Goal: Transaction & Acquisition: Purchase product/service

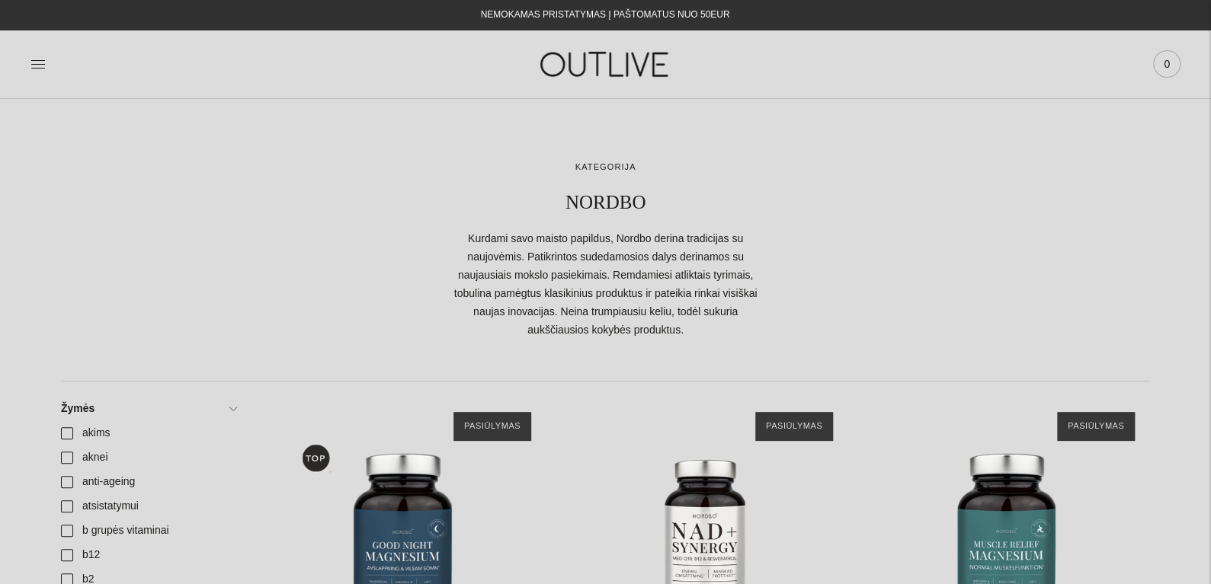
click at [1166, 69] on span "0" at bounding box center [1166, 63] width 21 height 21
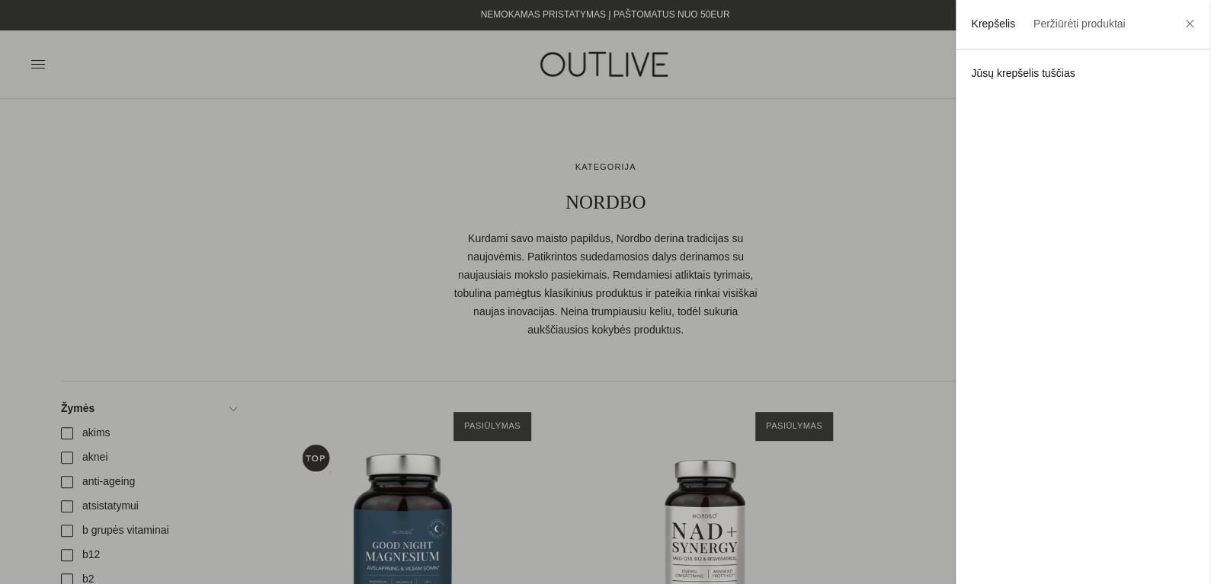
click at [613, 235] on div at bounding box center [605, 292] width 1211 height 584
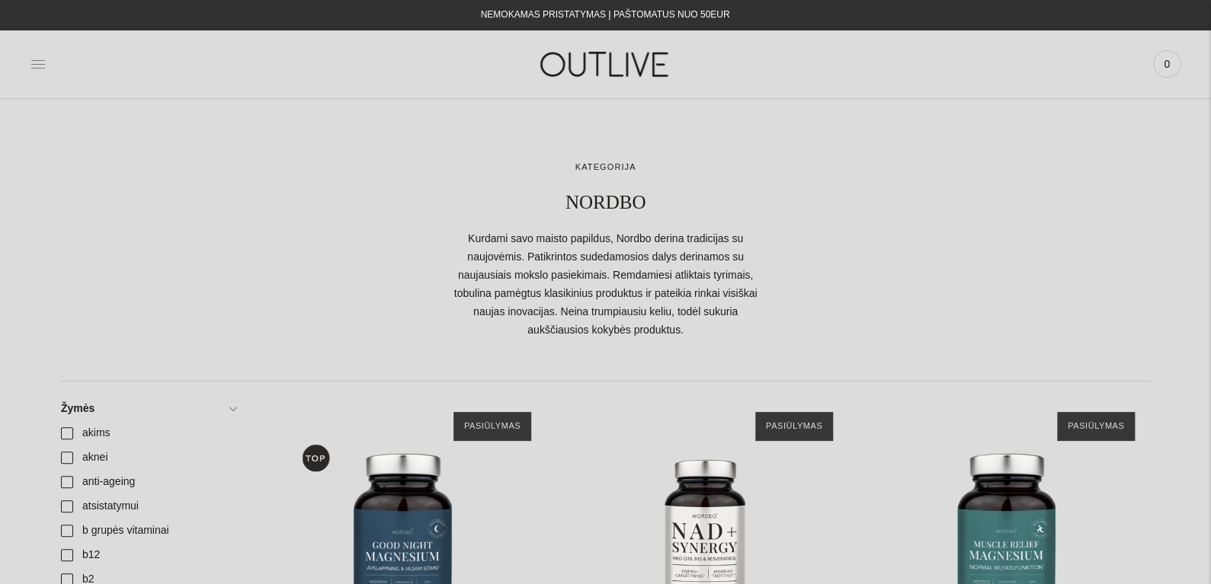
click at [37, 56] on icon at bounding box center [37, 63] width 15 height 15
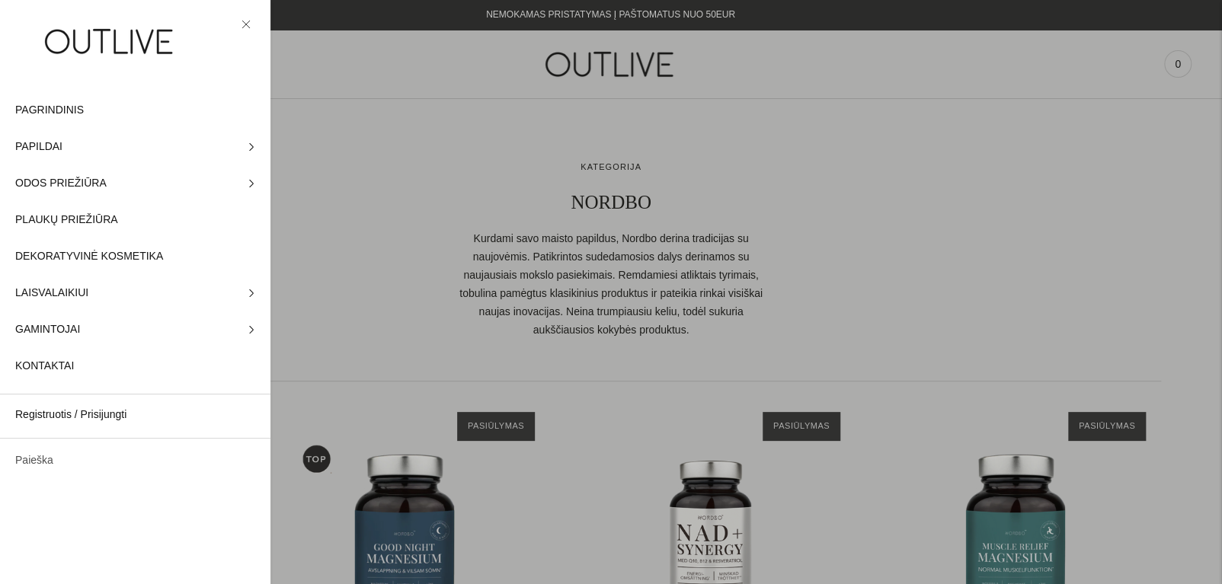
click at [69, 454] on link "Paieška" at bounding box center [135, 461] width 271 height 37
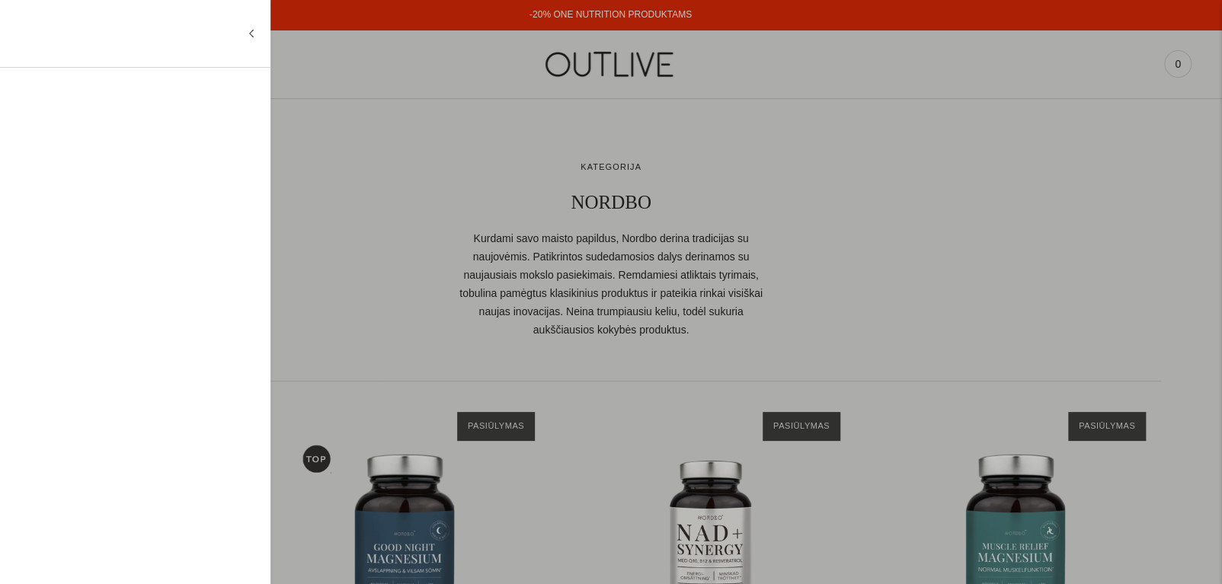
click at [108, 43] on input "text" at bounding box center [131, 33] width 232 height 37
type input "*"
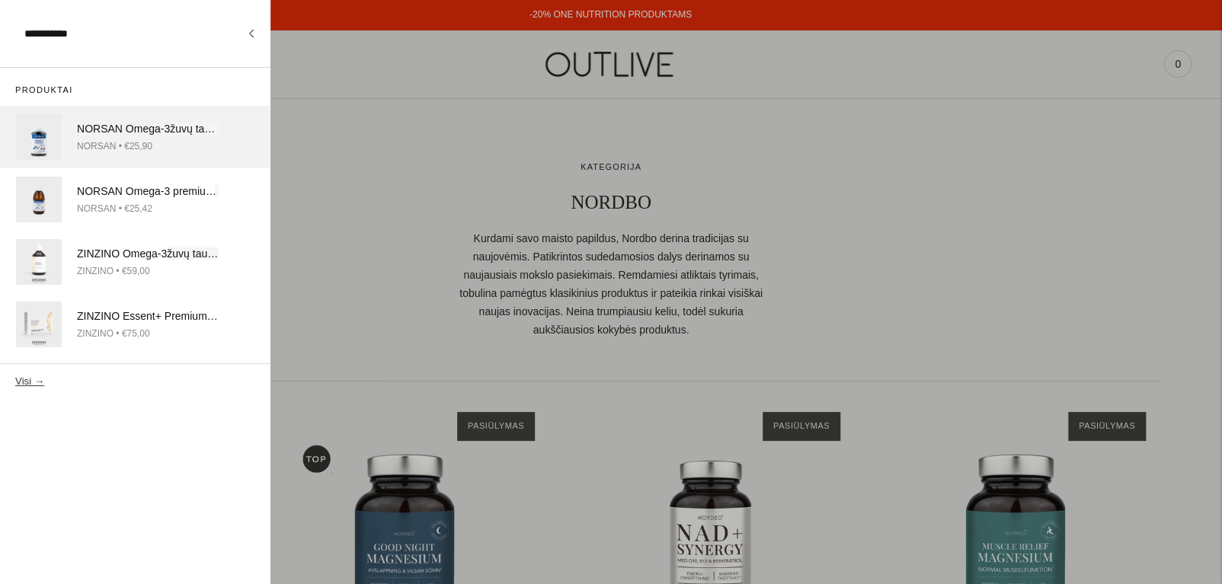
type input "**********"
click at [111, 141] on div "NORSAN • €25,90" at bounding box center [148, 147] width 142 height 16
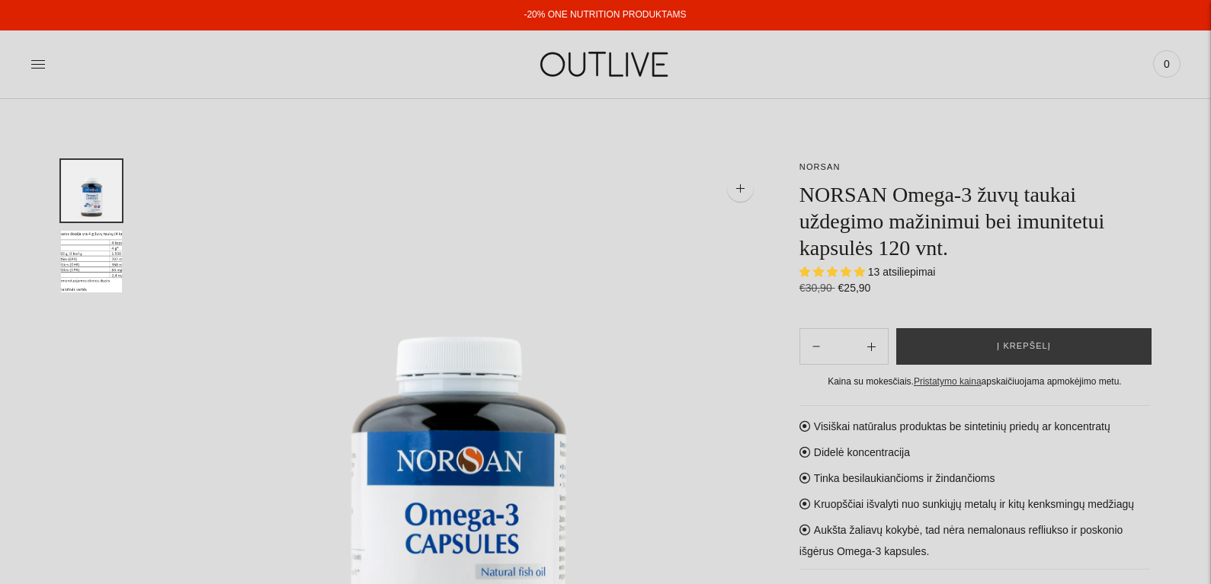
select select "**********"
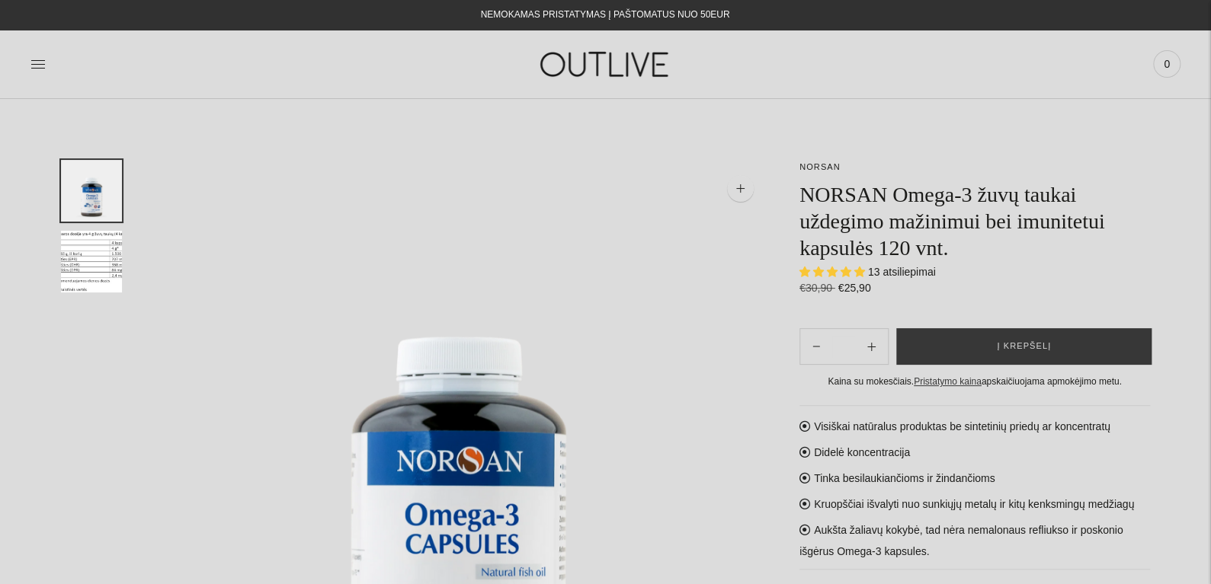
click at [46, 64] on div at bounding box center [221, 64] width 383 height 53
click at [38, 69] on icon at bounding box center [37, 63] width 15 height 15
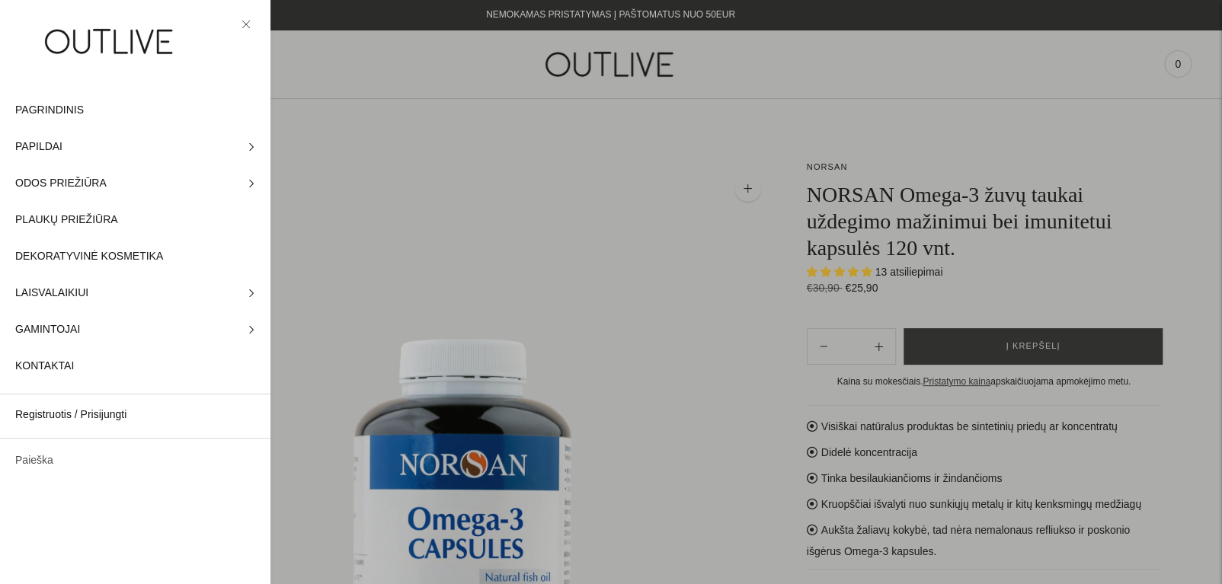
click at [63, 466] on link "Paieška" at bounding box center [135, 461] width 271 height 37
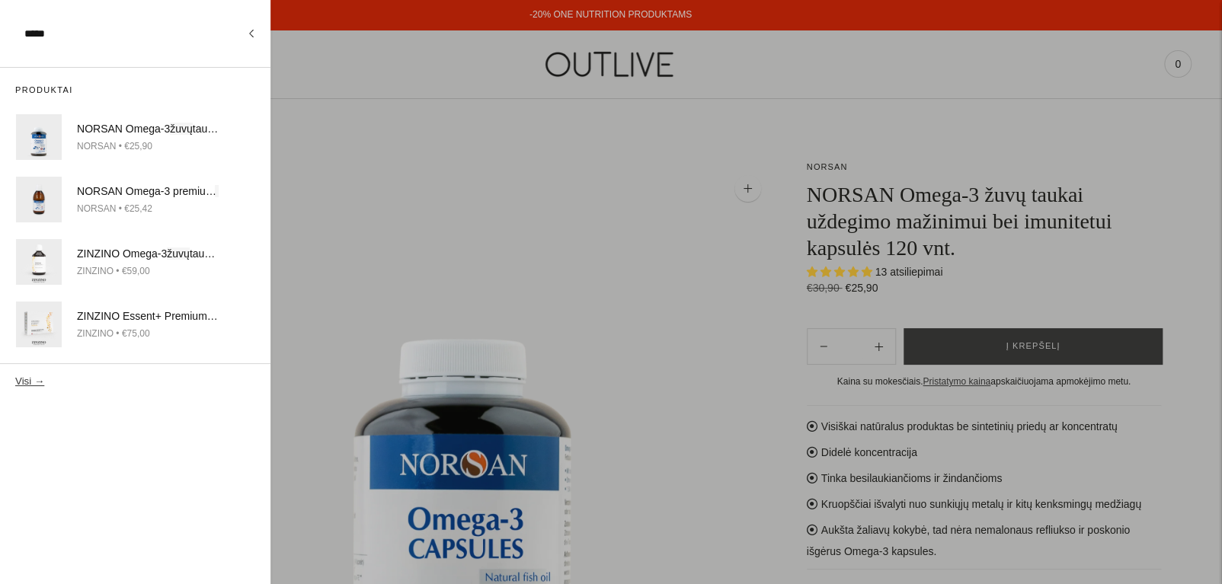
type input "****"
click at [22, 381] on button "Visi →" at bounding box center [29, 381] width 29 height 11
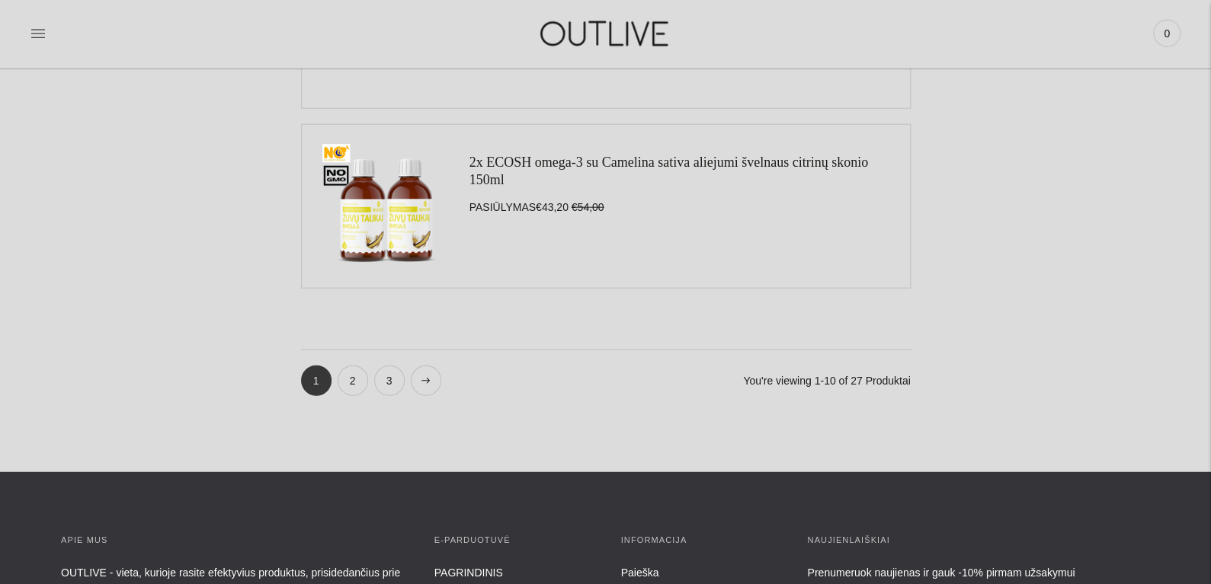
scroll to position [1829, 0]
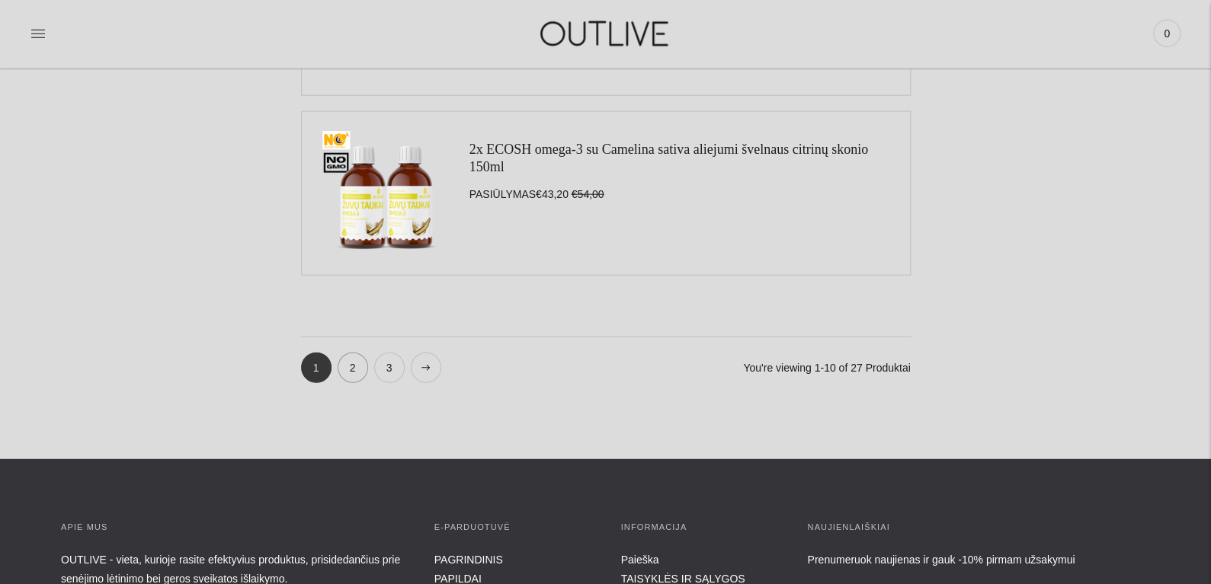
click at [347, 359] on link "2" at bounding box center [353, 368] width 30 height 30
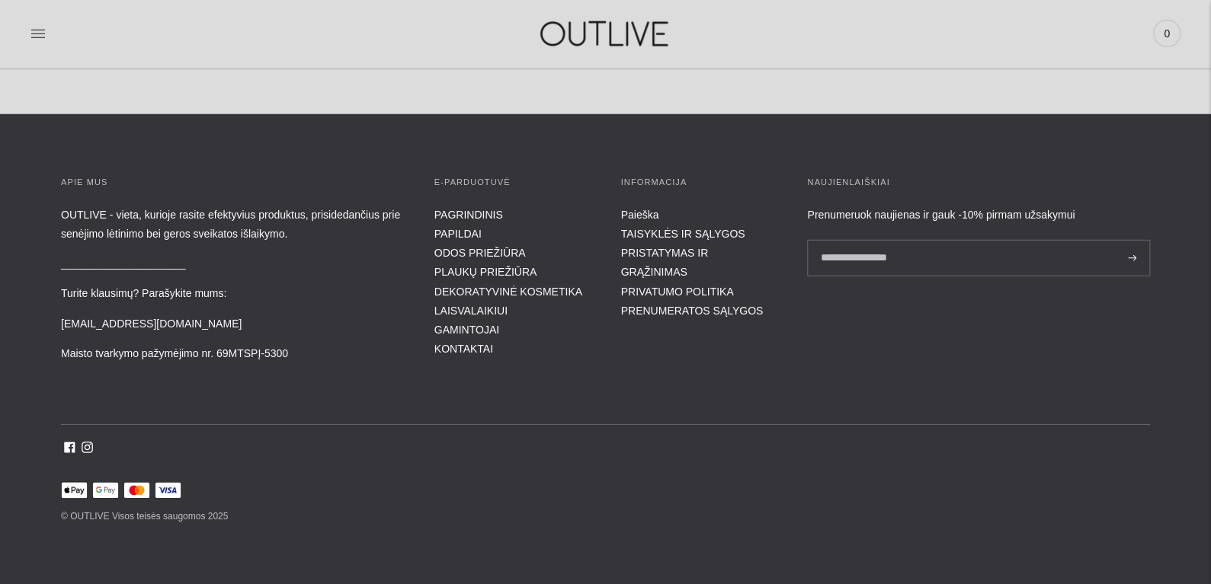
scroll to position [1801, 0]
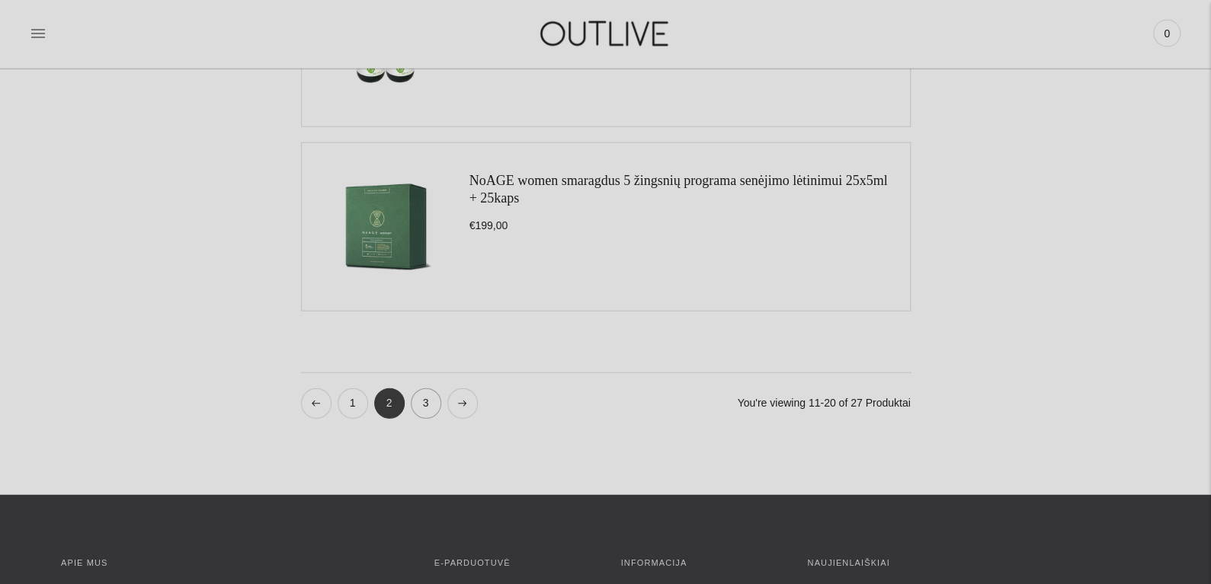
click at [421, 404] on link "3" at bounding box center [426, 404] width 30 height 30
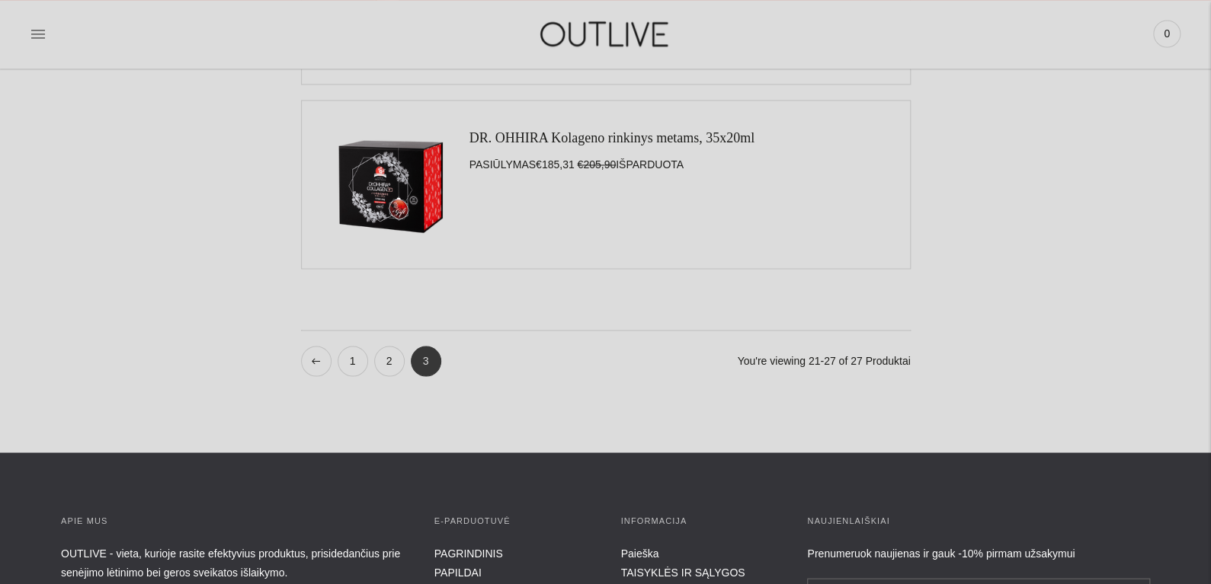
scroll to position [1295, 0]
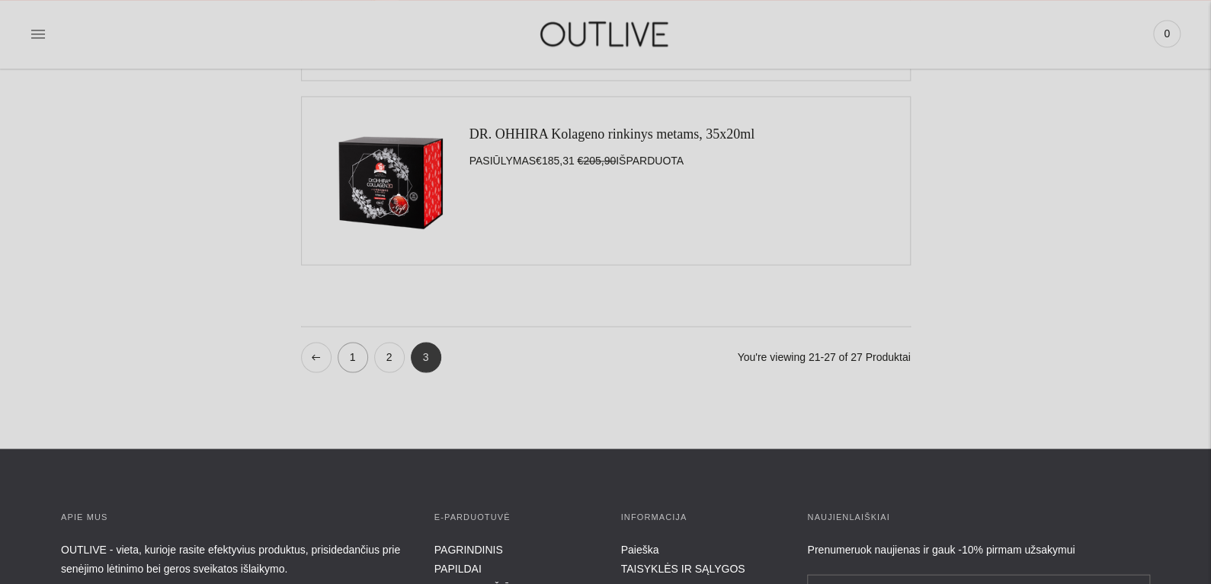
click at [354, 367] on link "1" at bounding box center [353, 357] width 30 height 30
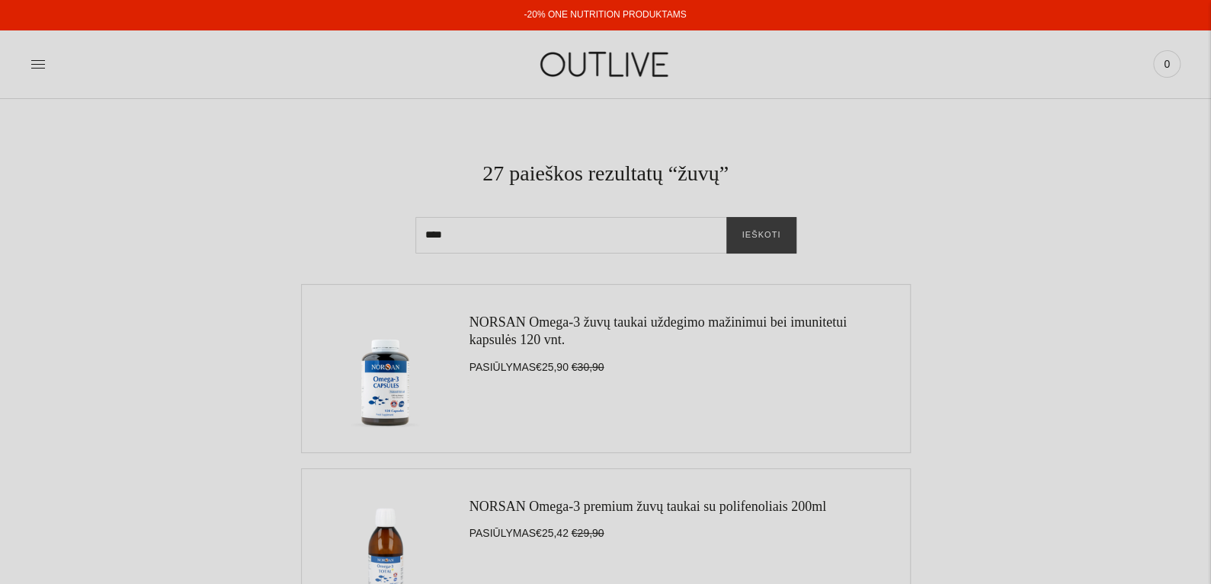
click at [517, 330] on link "NORSAN Omega-3 žuvų taukai uždegimo mažinimui bei imunitetui kapsulės 120 vnt." at bounding box center [657, 331] width 377 height 33
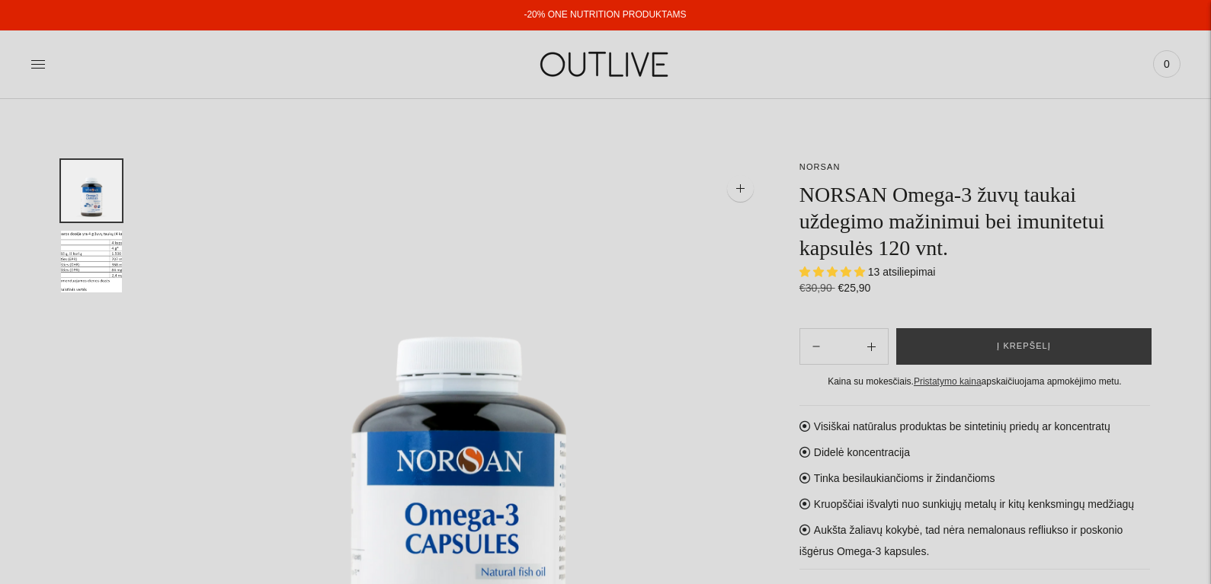
select select "**********"
click at [1032, 345] on span "Į krepšelį" at bounding box center [1024, 346] width 54 height 15
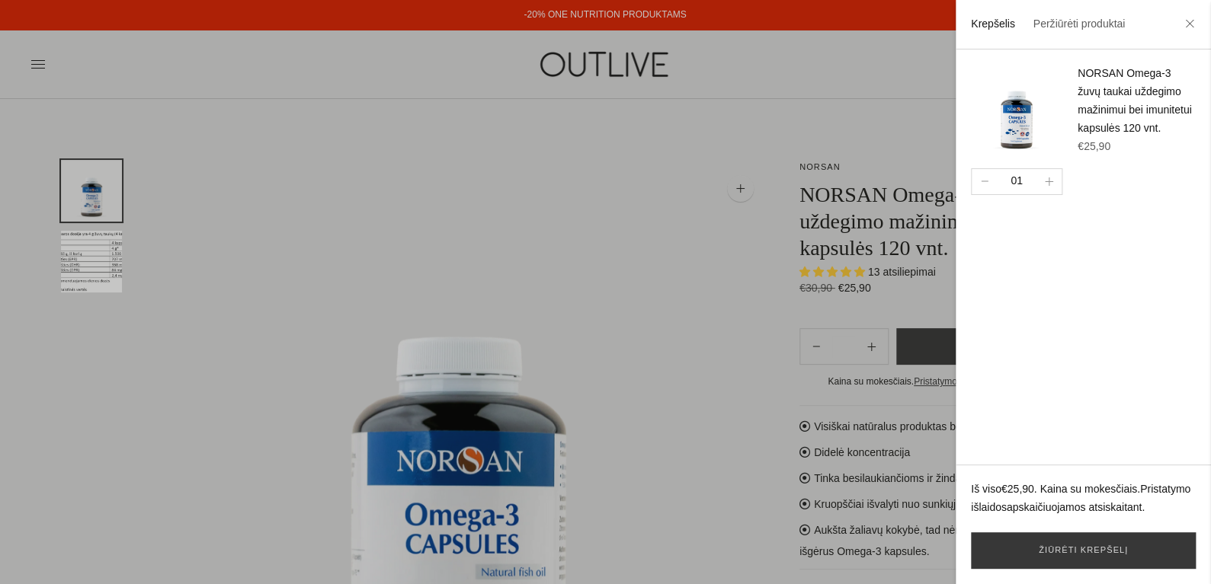
click at [39, 59] on div at bounding box center [605, 292] width 1211 height 584
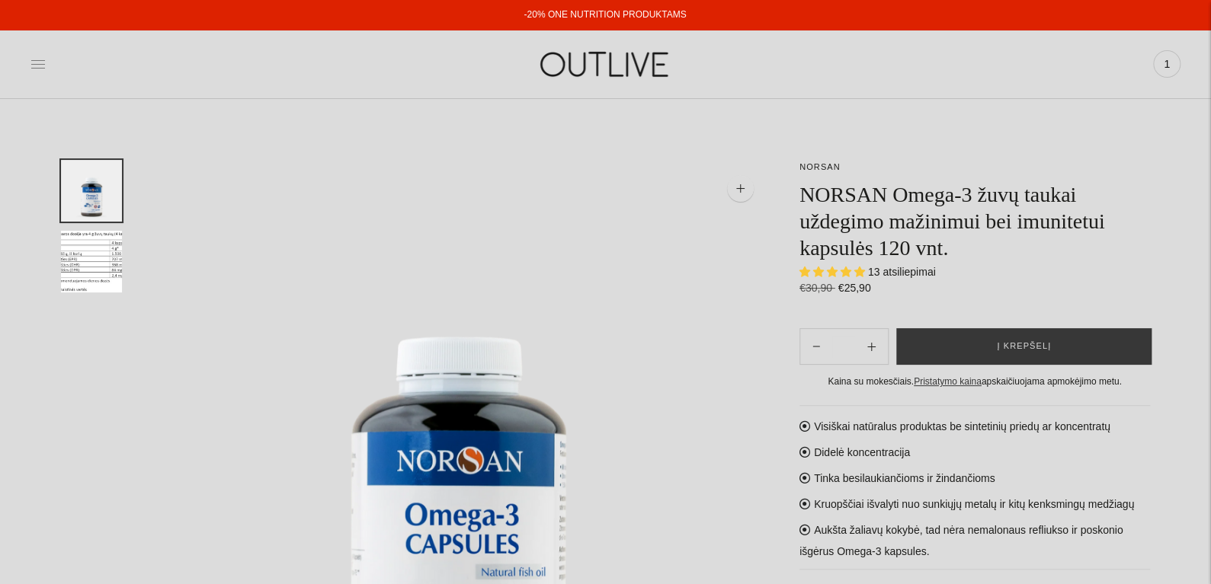
click at [40, 66] on icon at bounding box center [37, 63] width 15 height 15
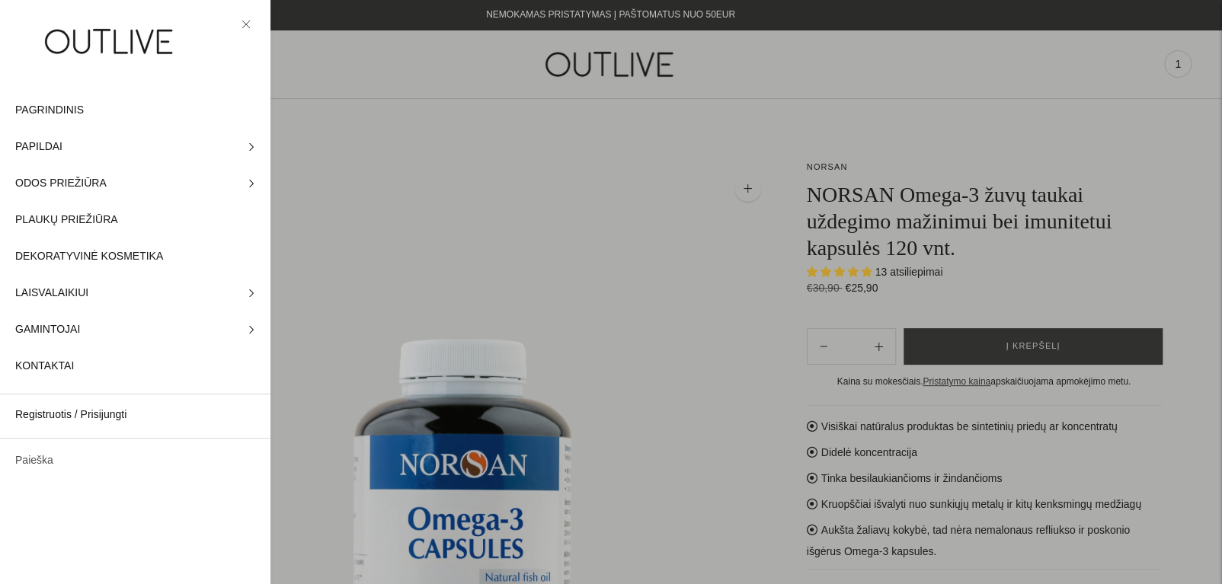
click at [57, 469] on link "Paieška" at bounding box center [135, 461] width 271 height 37
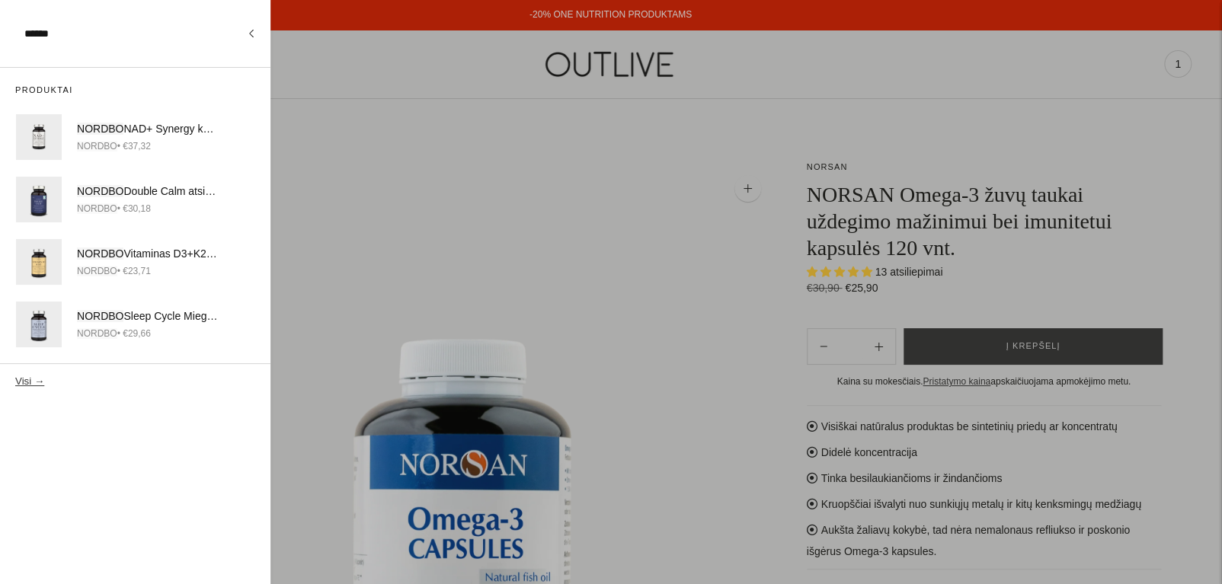
type input "******"
click at [31, 383] on button "Visi →" at bounding box center [29, 381] width 29 height 11
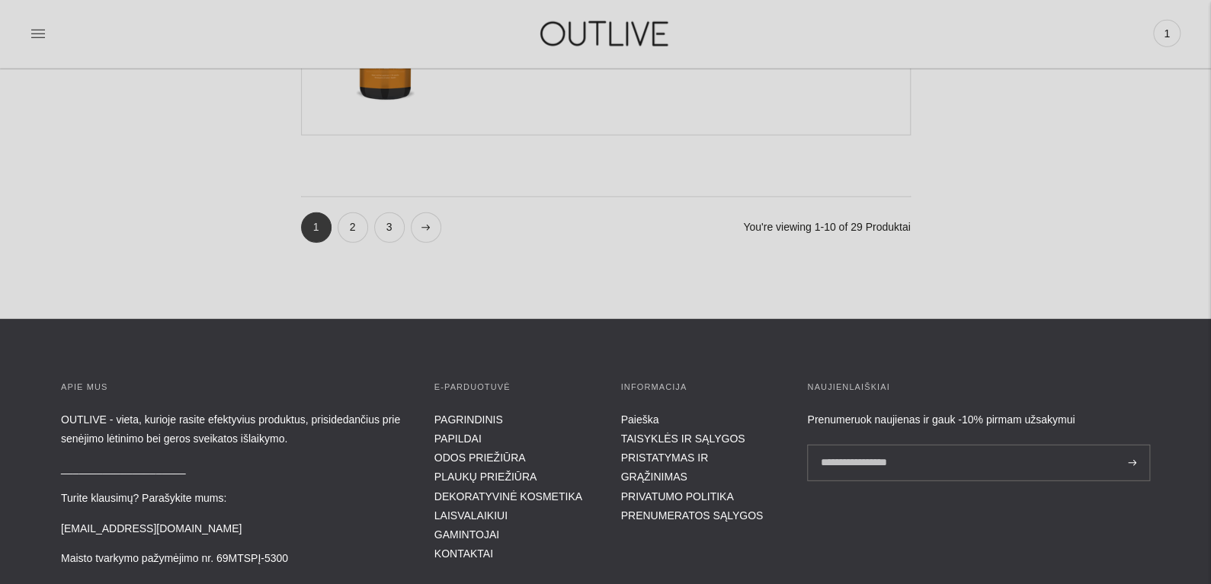
scroll to position [1981, 0]
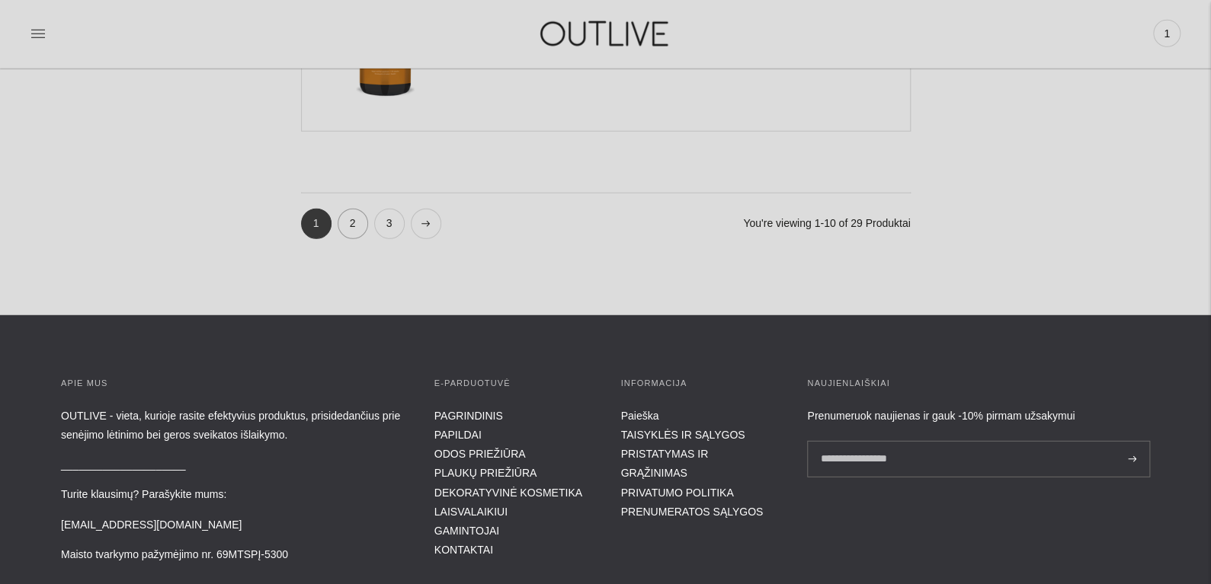
click at [359, 222] on link "2" at bounding box center [353, 224] width 30 height 30
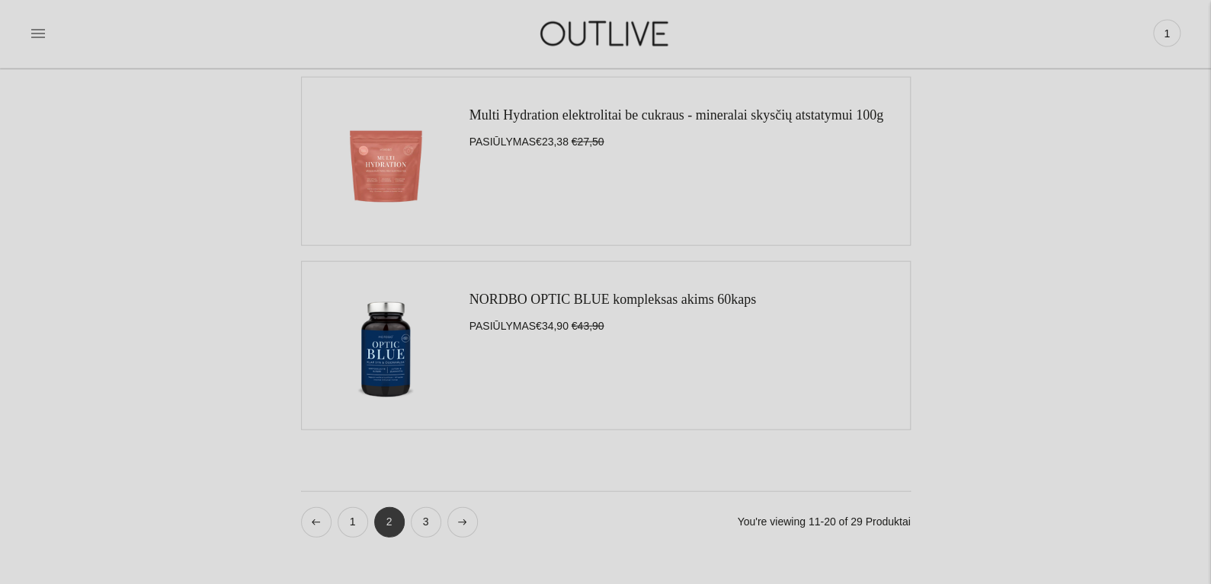
scroll to position [1829, 0]
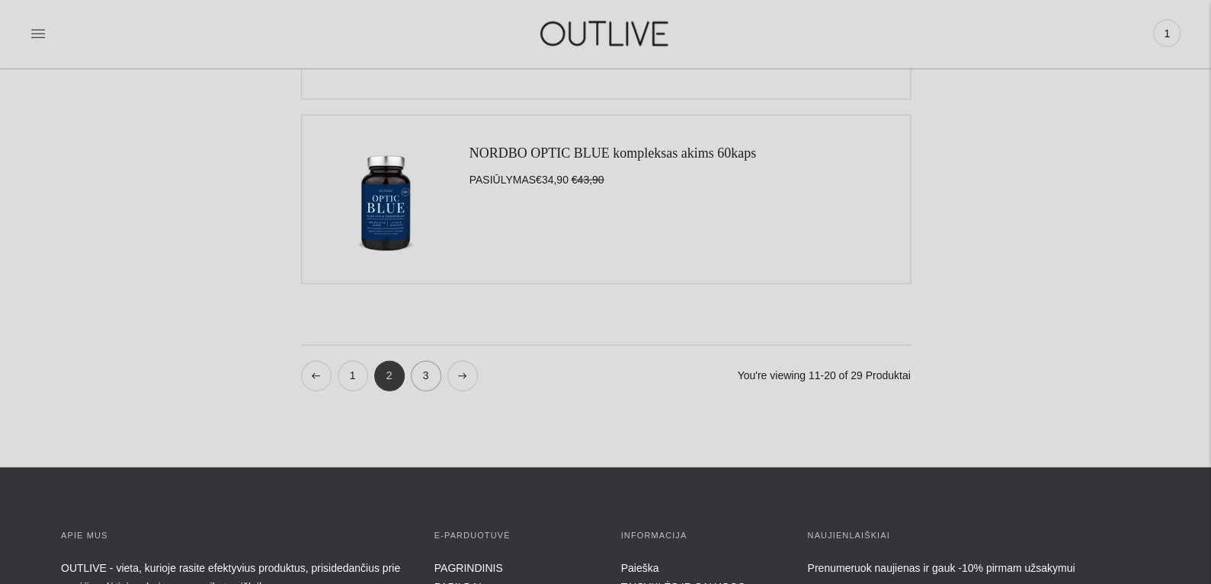
click at [431, 375] on link "3" at bounding box center [426, 376] width 30 height 30
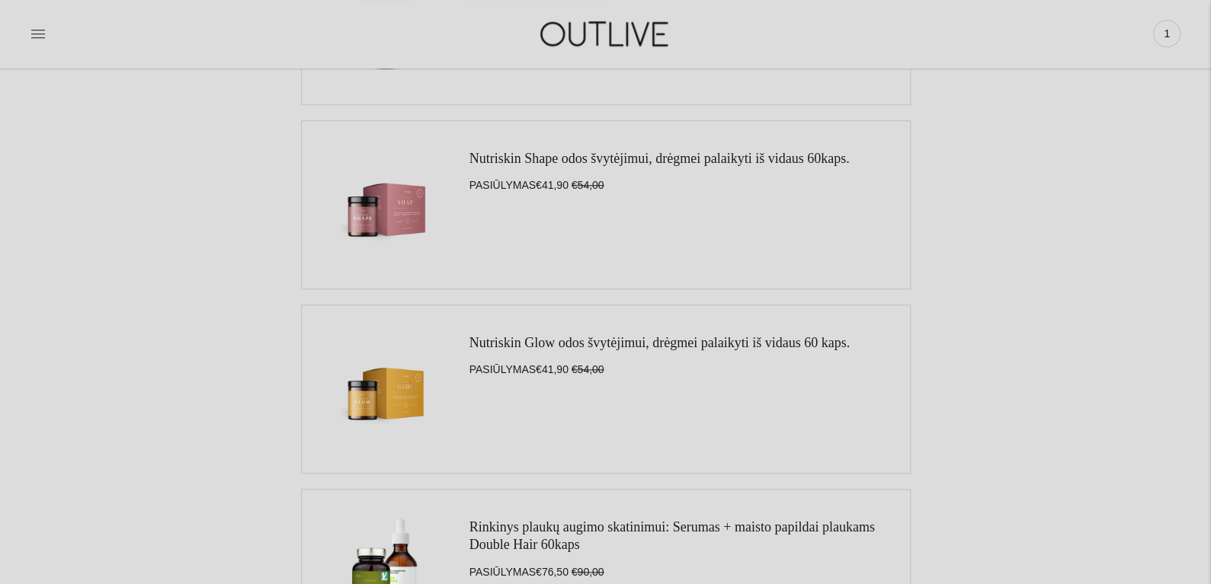
scroll to position [533, 0]
click at [498, 155] on link "Nutriskin Shape odos švytėjimui, drėgmei palaikyti iš vidaus 60kaps." at bounding box center [659, 157] width 380 height 15
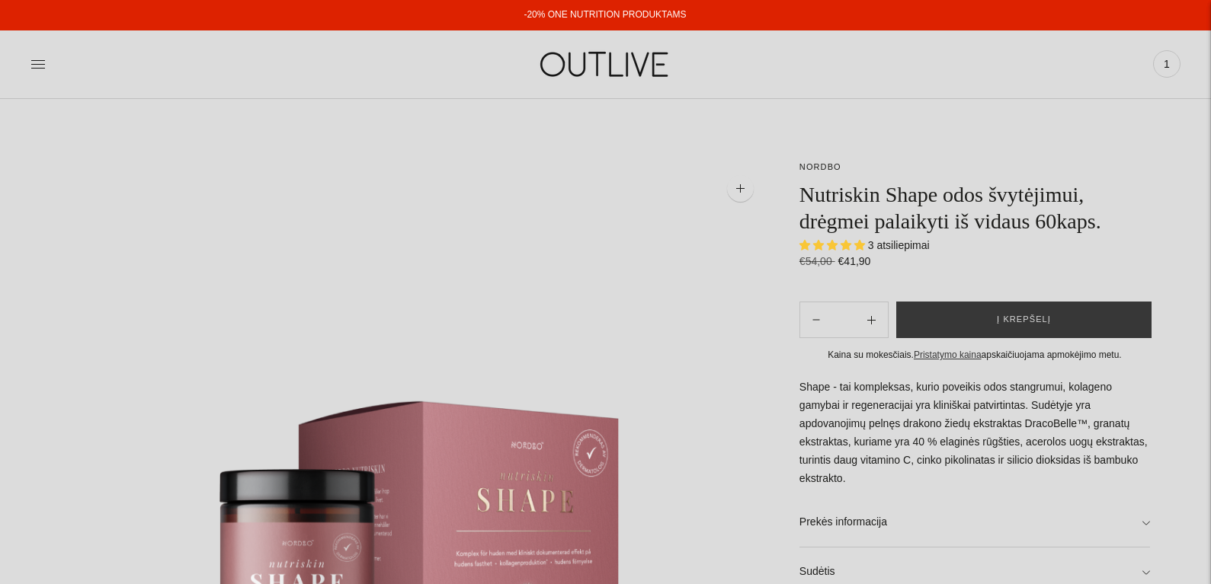
select select "**********"
click at [994, 322] on button "Į krepšelį" at bounding box center [1023, 320] width 255 height 37
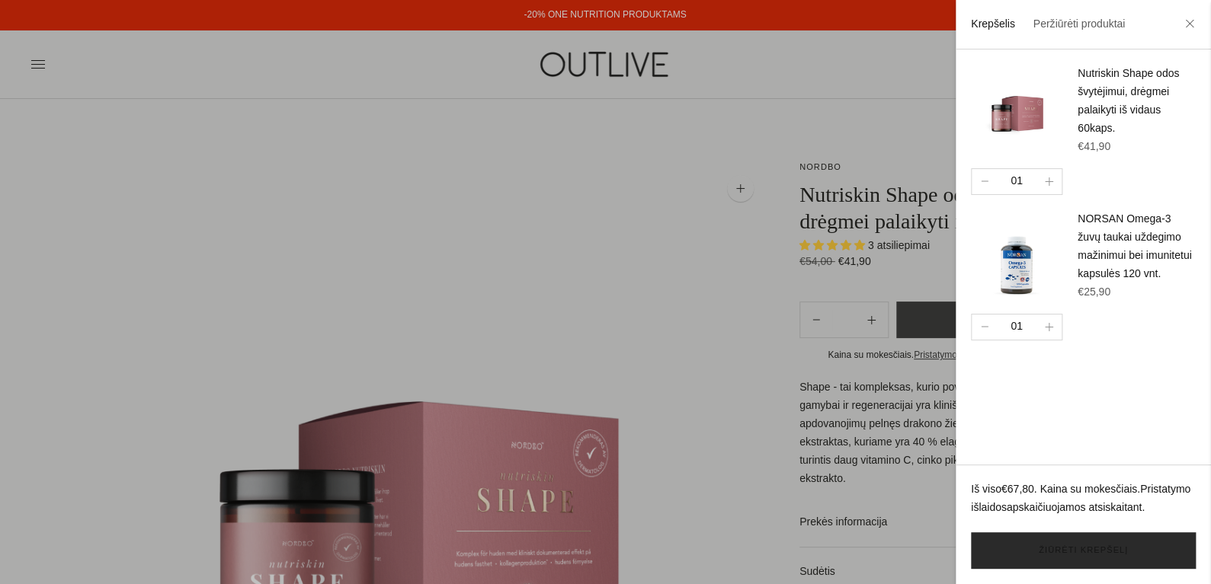
click at [1081, 553] on link "Žiūrėti krepšelį" at bounding box center [1083, 551] width 225 height 37
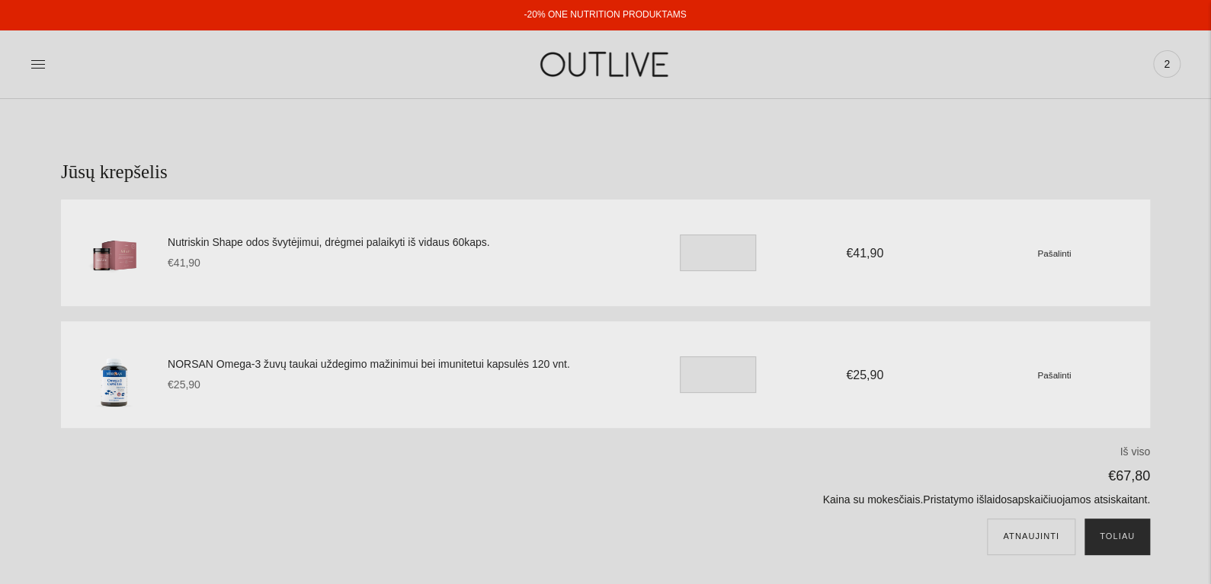
click at [1121, 535] on button "Toliau" at bounding box center [1117, 537] width 66 height 37
